Goal: Find specific page/section: Find specific page/section

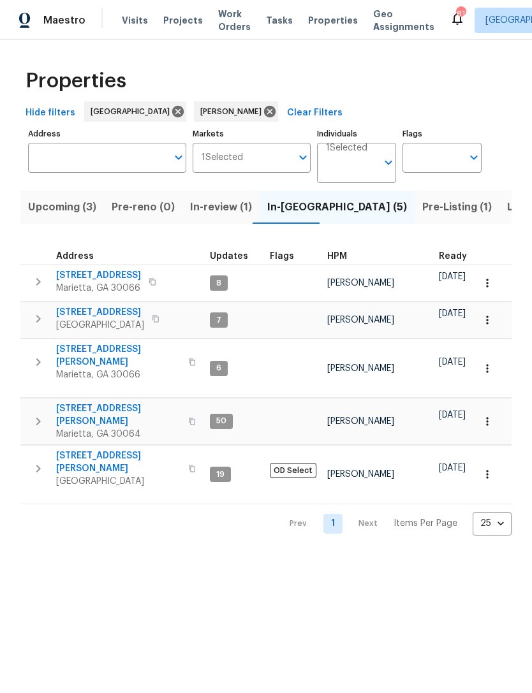
click at [115, 279] on span "180 Parkstone Way" at bounding box center [98, 275] width 85 height 13
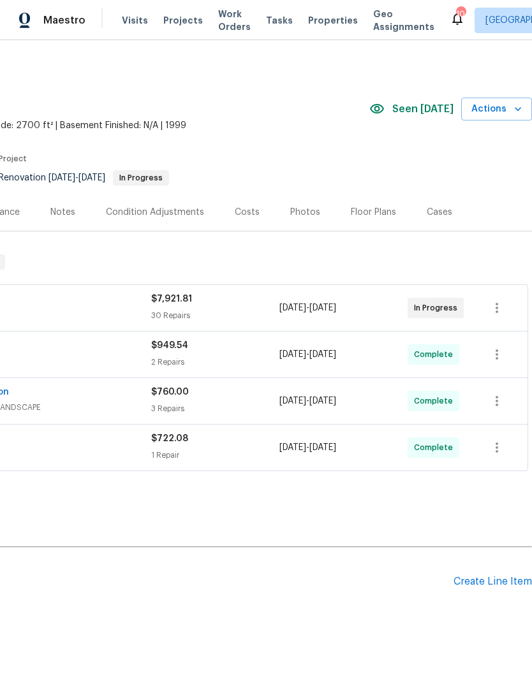
scroll to position [0, 189]
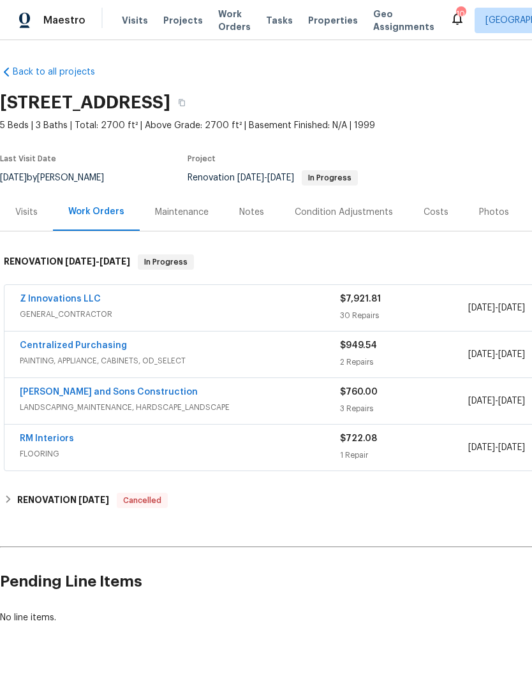
click at [78, 303] on link "Z Innovations LLC" at bounding box center [60, 299] width 81 height 9
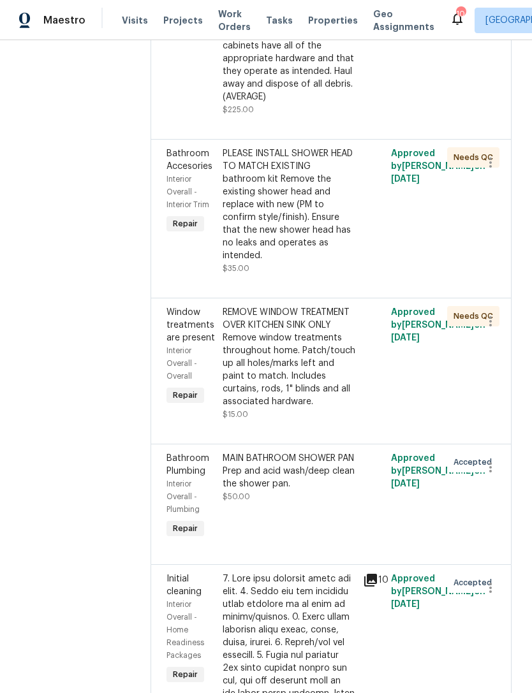
scroll to position [4609, 0]
